Goal: Task Accomplishment & Management: Use online tool/utility

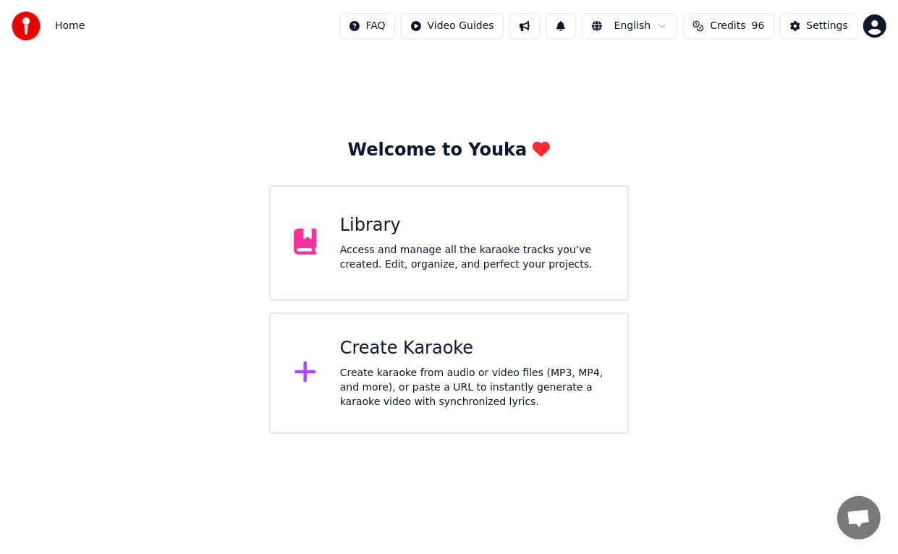
click at [389, 353] on div "Create Karaoke" at bounding box center [472, 348] width 264 height 23
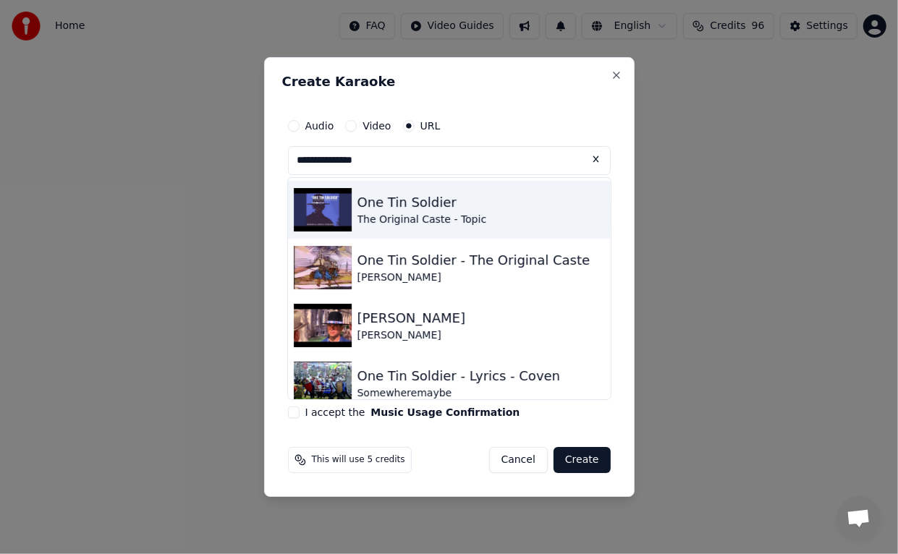
click at [336, 212] on img at bounding box center [323, 209] width 58 height 43
type input "**********"
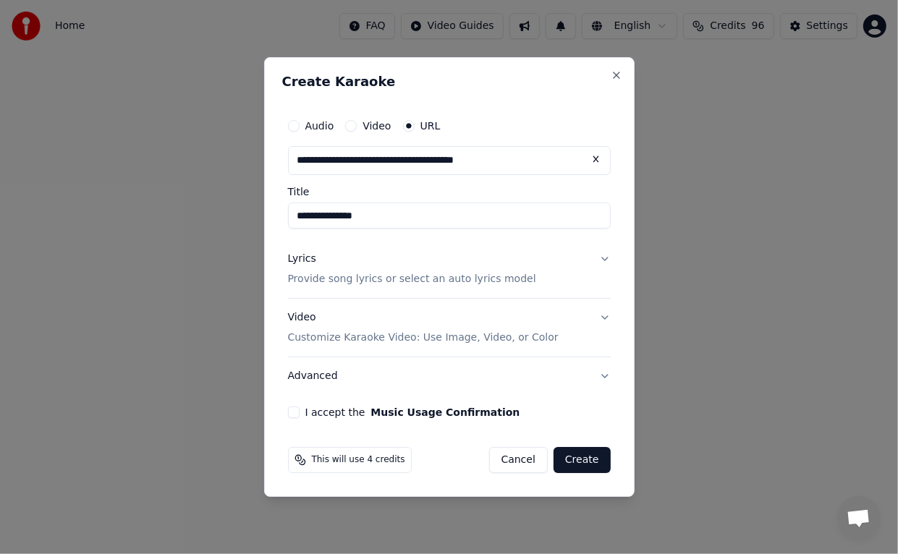
click at [296, 412] on button "I accept the Music Usage Confirmation" at bounding box center [294, 413] width 12 height 12
click at [583, 460] on button "Create" at bounding box center [582, 460] width 57 height 26
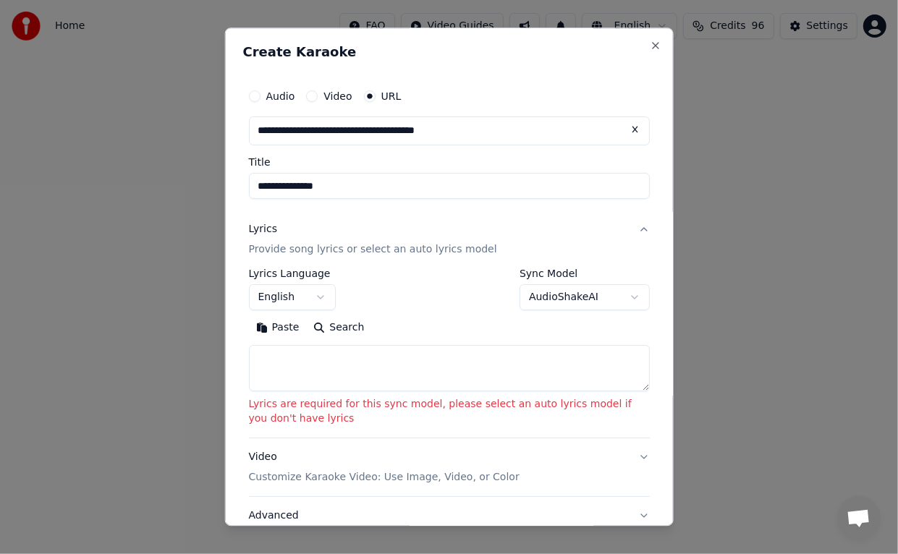
click at [622, 292] on body "**********" at bounding box center [449, 217] width 898 height 434
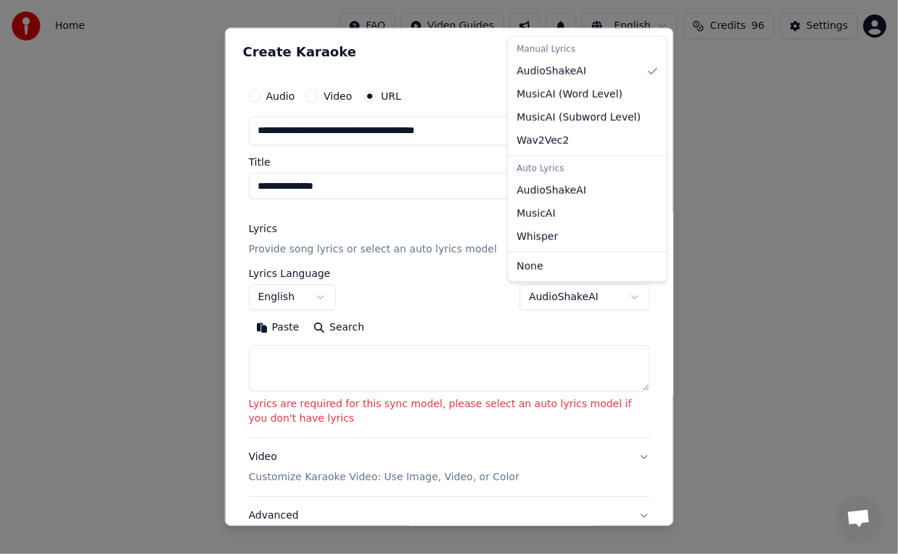
select select "**********"
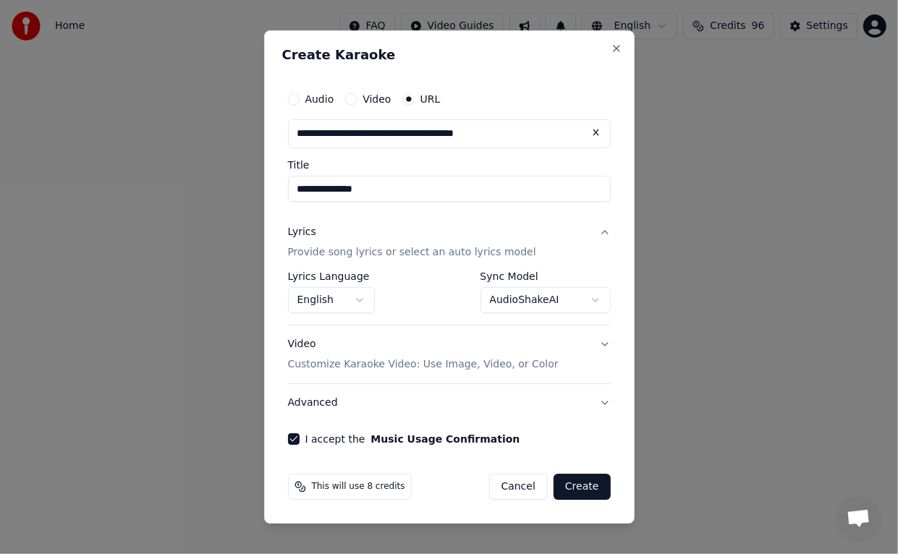
click at [593, 485] on button "Create" at bounding box center [582, 487] width 57 height 26
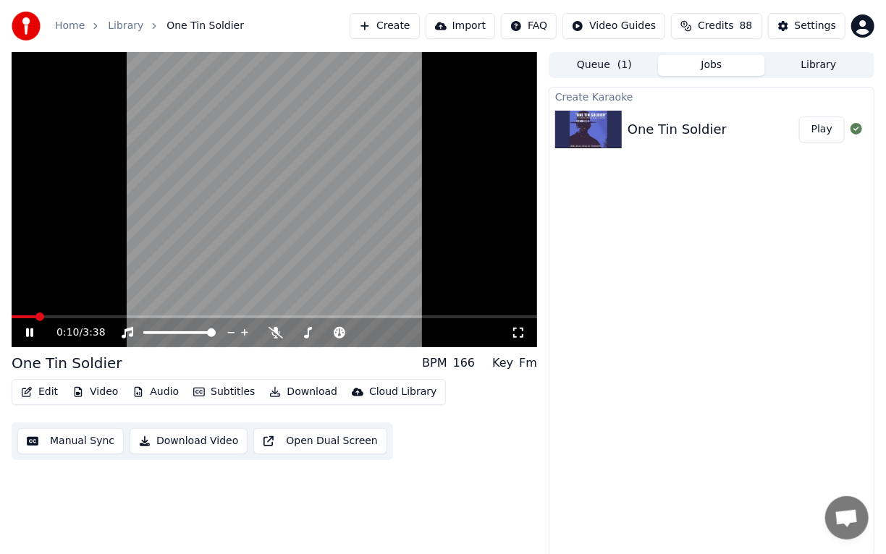
click at [324, 329] on div "0:10 / 3:38" at bounding box center [283, 333] width 454 height 14
click at [339, 333] on icon at bounding box center [340, 333] width 12 height 12
click at [379, 333] on span at bounding box center [373, 332] width 36 height 3
click at [320, 331] on div "0:14 / 3:38" at bounding box center [283, 333] width 454 height 14
click at [389, 332] on span at bounding box center [391, 332] width 72 height 3
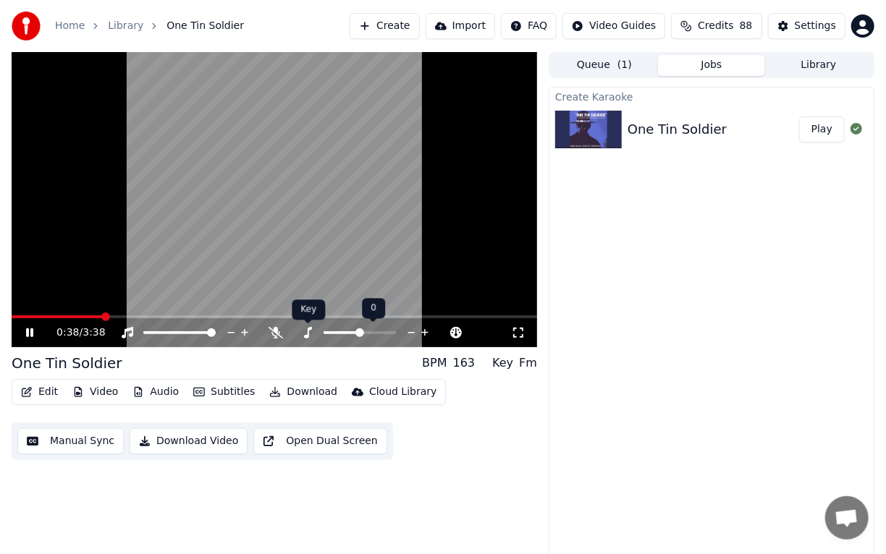
click at [305, 331] on icon at bounding box center [307, 333] width 14 height 12
click at [347, 333] on span at bounding box center [342, 332] width 36 height 3
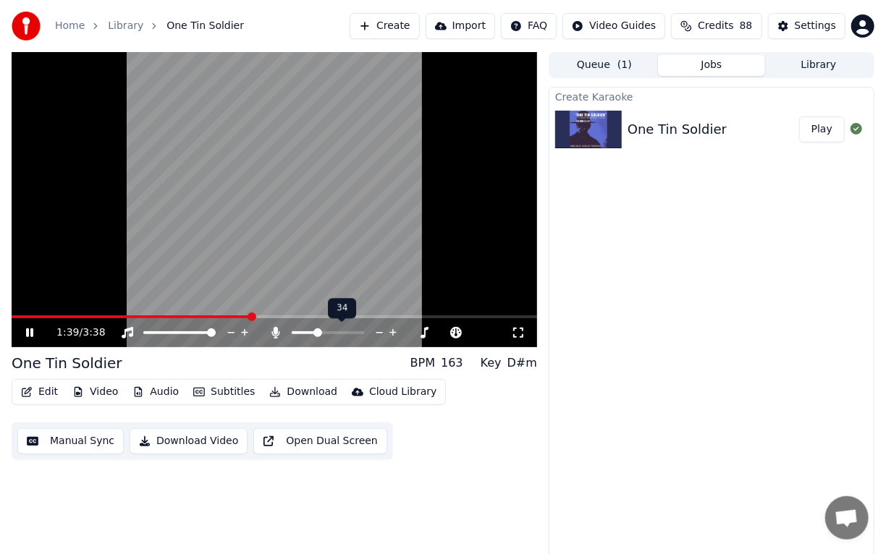
click at [316, 333] on span at bounding box center [328, 332] width 72 height 3
click at [324, 334] on span at bounding box center [328, 332] width 72 height 3
click at [237, 334] on icon at bounding box center [231, 333] width 14 height 14
click at [306, 331] on icon at bounding box center [307, 333] width 14 height 12
click at [350, 334] on div at bounding box center [373, 333] width 117 height 14
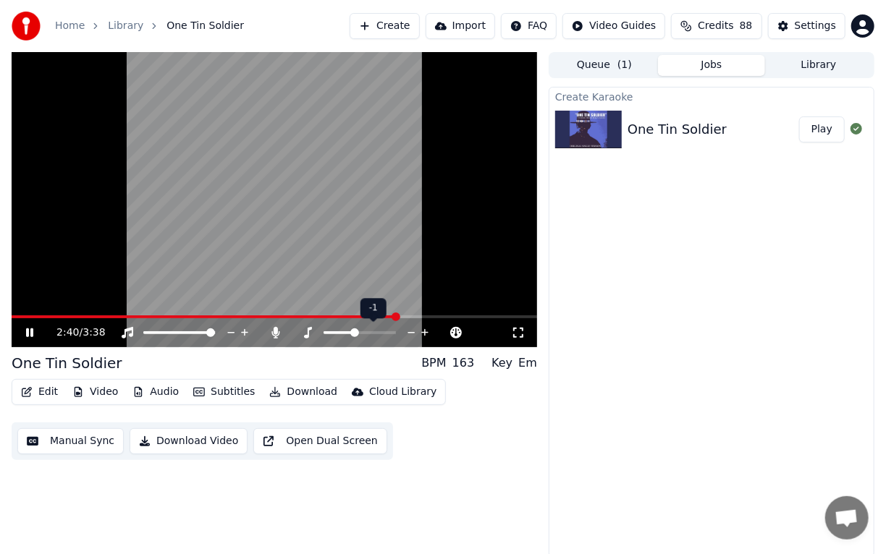
click at [352, 334] on span at bounding box center [339, 332] width 30 height 3
click at [24, 316] on span at bounding box center [211, 317] width 398 height 3
click at [359, 331] on span at bounding box center [360, 332] width 72 height 3
click at [394, 329] on div at bounding box center [405, 333] width 117 height 14
click at [397, 330] on div at bounding box center [405, 333] width 117 height 14
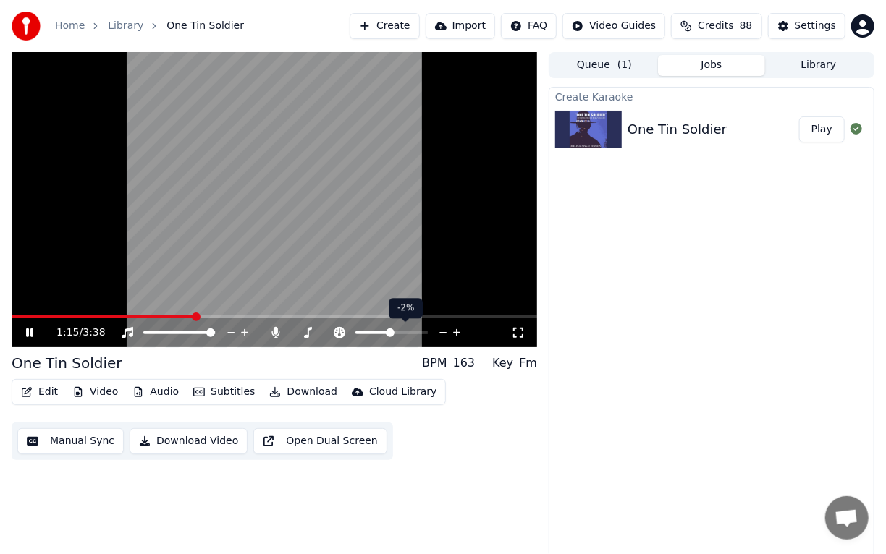
click at [397, 330] on div at bounding box center [405, 333] width 117 height 14
click at [313, 326] on div "1:20 / 3:38" at bounding box center [283, 333] width 454 height 14
click at [365, 331] on span at bounding box center [360, 332] width 72 height 3
click at [303, 333] on icon at bounding box center [307, 333] width 14 height 12
click at [306, 332] on icon at bounding box center [307, 333] width 14 height 12
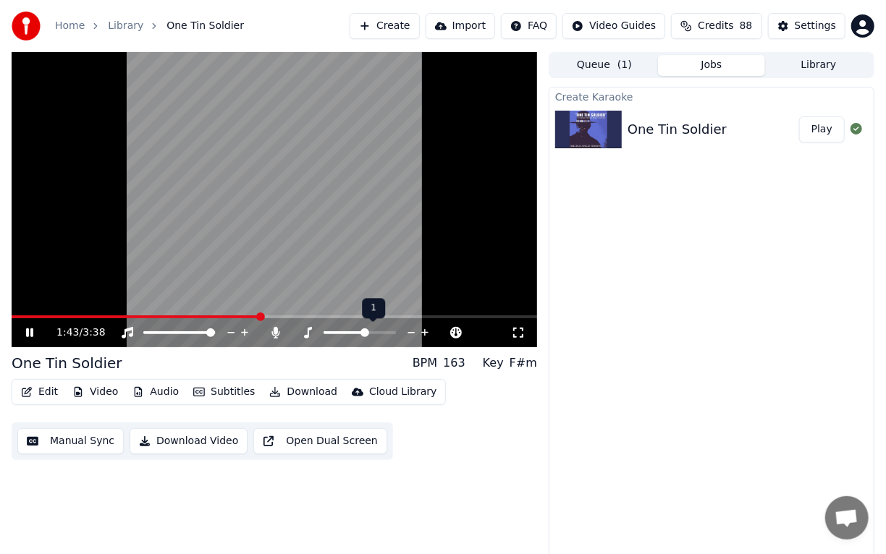
click at [365, 331] on span at bounding box center [360, 332] width 72 height 3
click at [371, 331] on span at bounding box center [360, 332] width 72 height 3
click at [309, 328] on icon at bounding box center [308, 333] width 8 height 12
click at [19, 314] on video at bounding box center [274, 199] width 525 height 295
drag, startPoint x: 340, startPoint y: 307, endPoint x: 59, endPoint y: 314, distance: 281.6
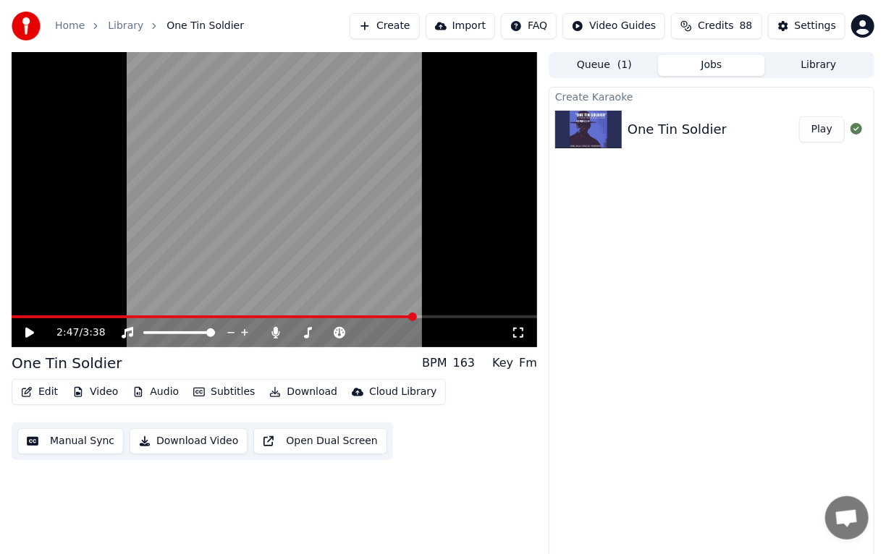
click at [59, 314] on video at bounding box center [274, 199] width 525 height 295
click at [29, 309] on video at bounding box center [274, 199] width 525 height 295
click at [25, 312] on video at bounding box center [274, 199] width 525 height 295
drag, startPoint x: 263, startPoint y: 296, endPoint x: 53, endPoint y: 320, distance: 211.2
click at [53, 320] on div "2:50 / 3:38" at bounding box center [274, 199] width 525 height 295
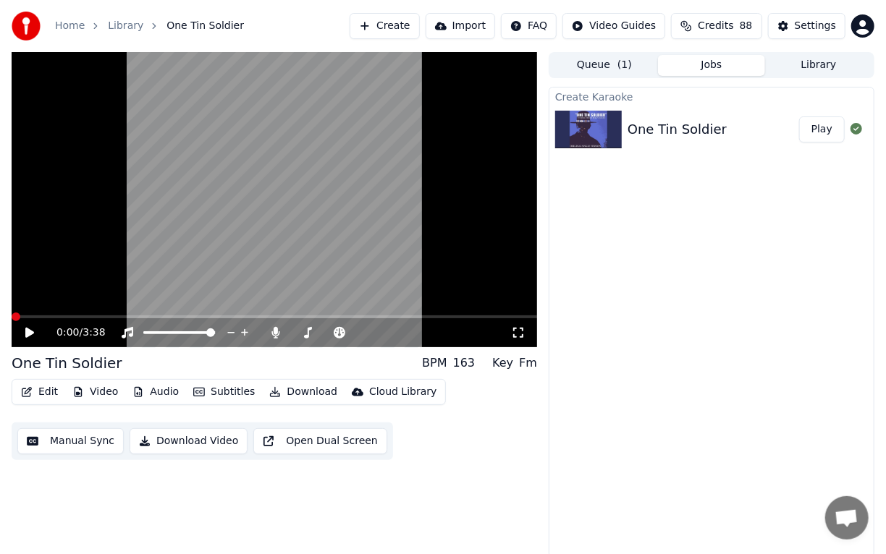
click at [12, 313] on span at bounding box center [16, 317] width 9 height 9
click at [34, 325] on div "0:00 / 3:38" at bounding box center [274, 332] width 525 height 29
click at [31, 334] on icon at bounding box center [29, 333] width 9 height 10
click at [28, 330] on icon at bounding box center [29, 333] width 7 height 9
drag, startPoint x: 138, startPoint y: 314, endPoint x: 45, endPoint y: 320, distance: 93.5
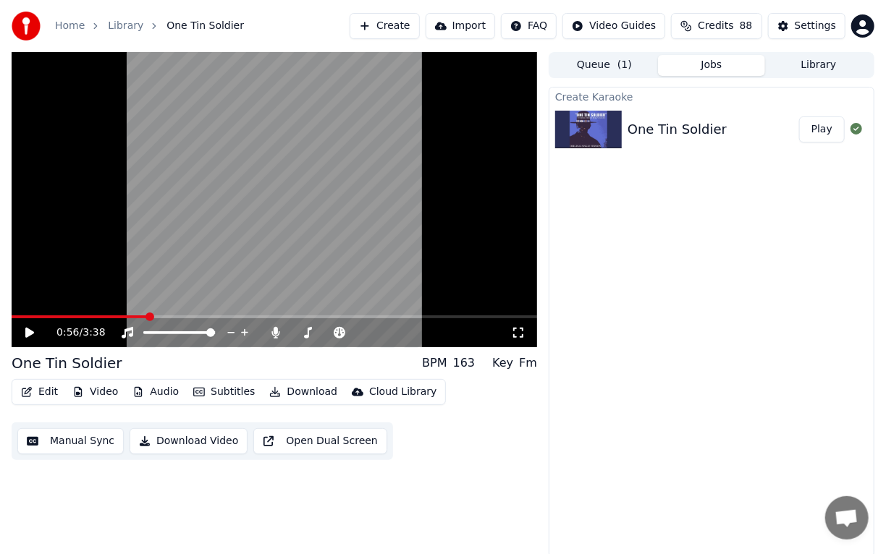
click at [45, 320] on div "0:56 / 3:38" at bounding box center [274, 199] width 525 height 295
click at [35, 331] on icon at bounding box center [39, 333] width 33 height 12
click at [33, 320] on span at bounding box center [37, 317] width 9 height 9
click at [26, 336] on icon at bounding box center [29, 333] width 9 height 10
click at [29, 333] on icon at bounding box center [39, 333] width 33 height 12
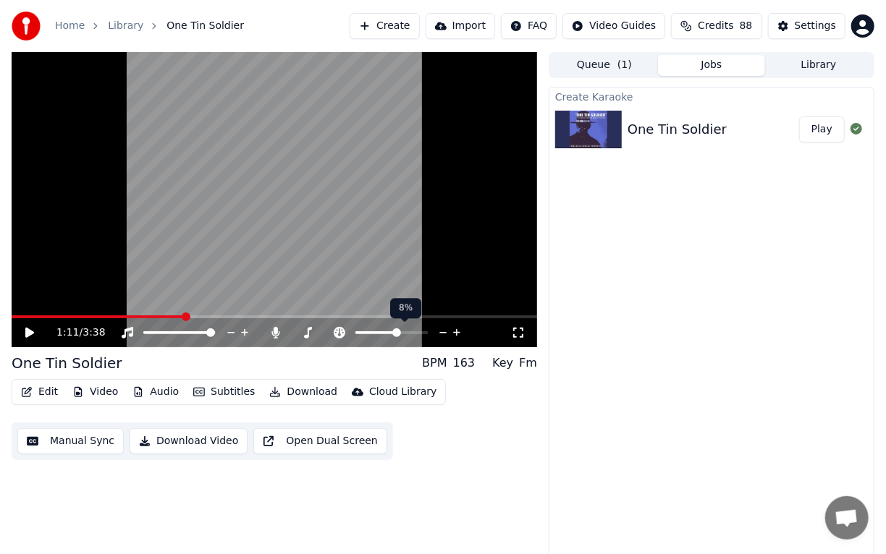
click at [397, 332] on span at bounding box center [391, 332] width 72 height 3
click at [402, 333] on span at bounding box center [391, 332] width 72 height 3
click at [306, 330] on icon at bounding box center [307, 333] width 14 height 12
click at [366, 334] on span at bounding box center [360, 332] width 72 height 3
click at [31, 335] on icon at bounding box center [39, 333] width 33 height 12
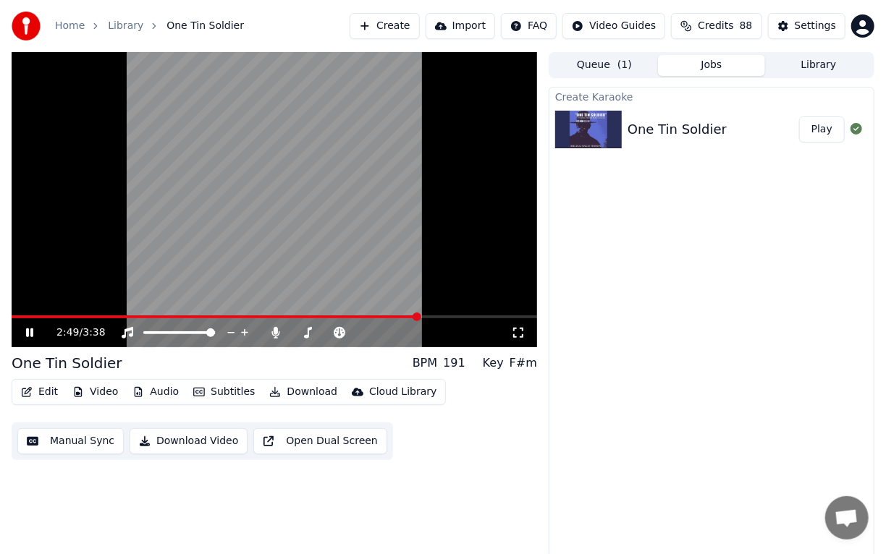
click at [26, 337] on icon at bounding box center [39, 333] width 33 height 12
